Goal: Information Seeking & Learning: Learn about a topic

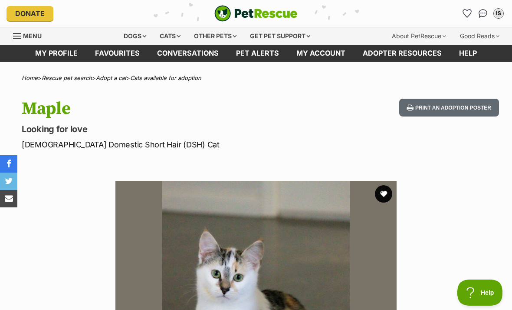
click at [276, 50] on link "Pet alerts" at bounding box center [258, 53] width 60 height 17
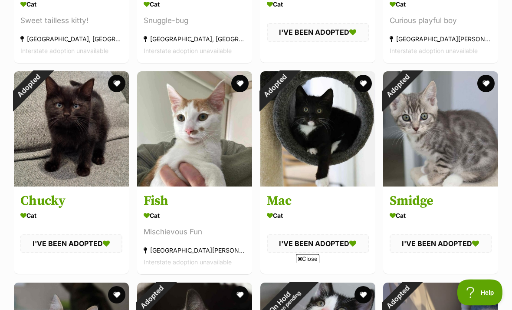
scroll to position [321, 0]
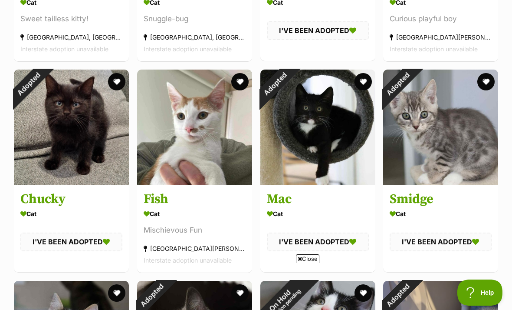
click at [43, 99] on div "Adopted" at bounding box center [28, 83] width 29 height 29
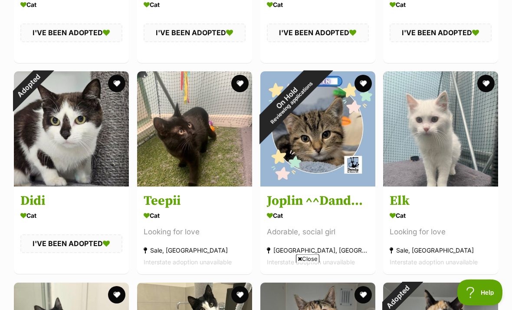
scroll to position [952, 0]
click at [208, 186] on link at bounding box center [194, 183] width 115 height 9
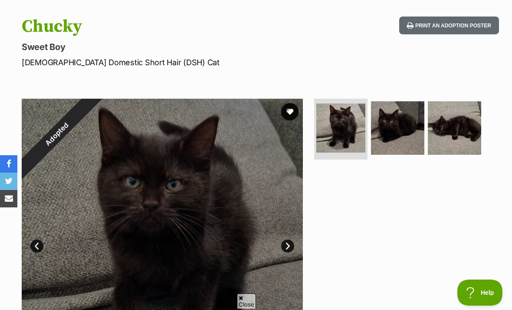
scroll to position [83, 0]
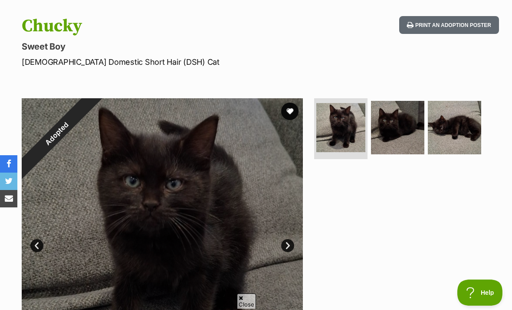
click at [398, 107] on img at bounding box center [397, 127] width 53 height 53
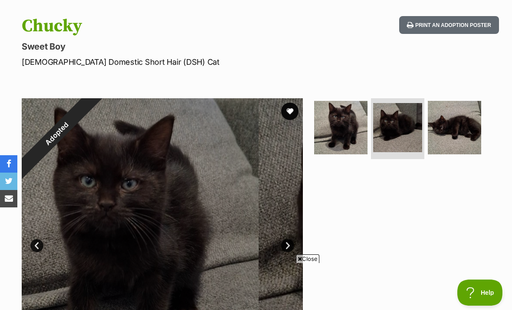
scroll to position [0, 0]
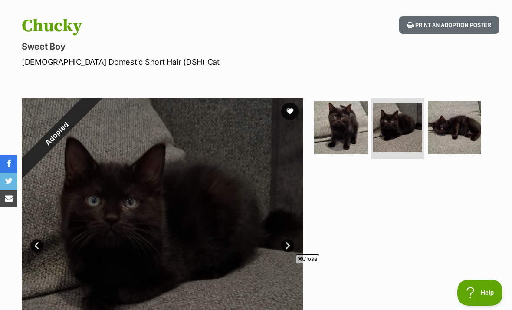
click at [463, 122] on img at bounding box center [454, 127] width 53 height 53
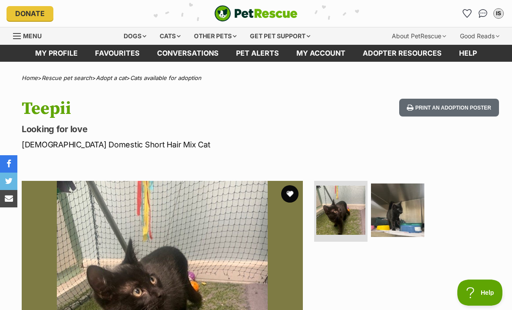
click at [403, 215] on img at bounding box center [397, 209] width 53 height 53
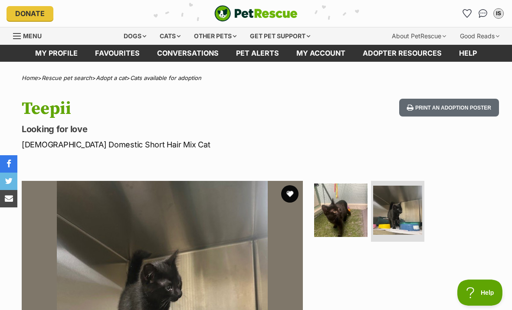
click at [410, 131] on div "Print an adoption poster" at bounding box center [447, 125] width 103 height 52
